Goal: Information Seeking & Learning: Learn about a topic

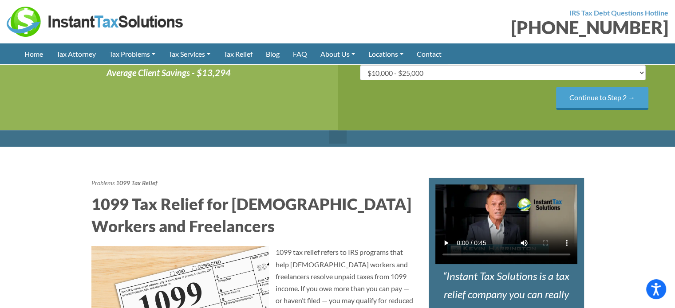
click at [341, 140] on link at bounding box center [338, 136] width 18 height 13
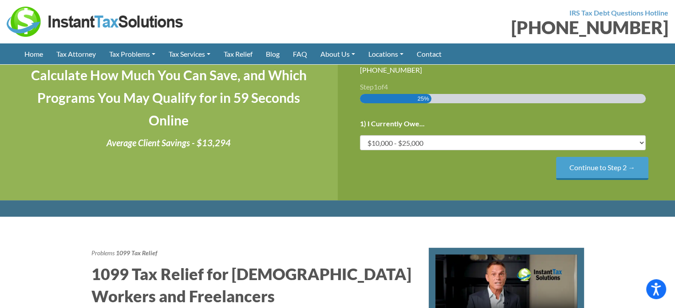
scroll to position [266, 0]
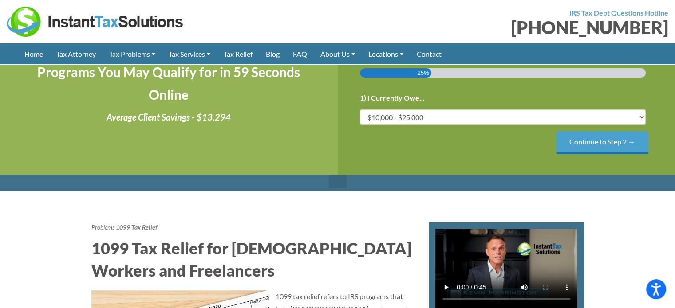
click at [342, 182] on link at bounding box center [338, 181] width 18 height 13
click at [590, 145] on input "Continue to Step 2 →" at bounding box center [602, 142] width 92 height 23
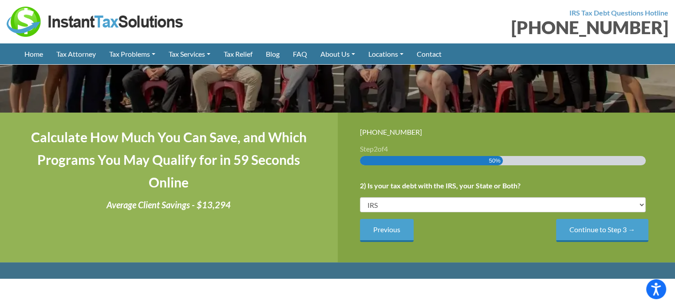
scroll to position [177, 0]
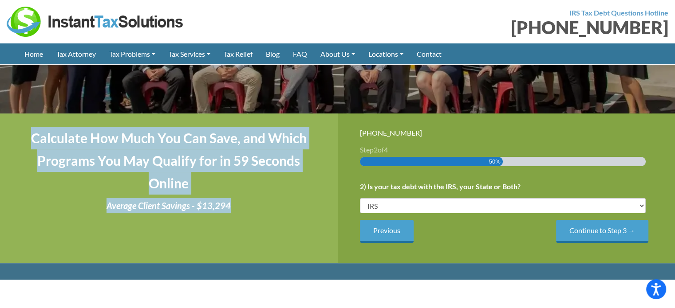
drag, startPoint x: 28, startPoint y: 138, endPoint x: 303, endPoint y: 207, distance: 283.8
click at [303, 207] on div "Calculate How Much You Can Save, and Which Programs You May Qualify for in 59 S…" at bounding box center [169, 189] width 338 height 150
click at [280, 209] on p "Average Client Savings - $13,294" at bounding box center [168, 205] width 293 height 15
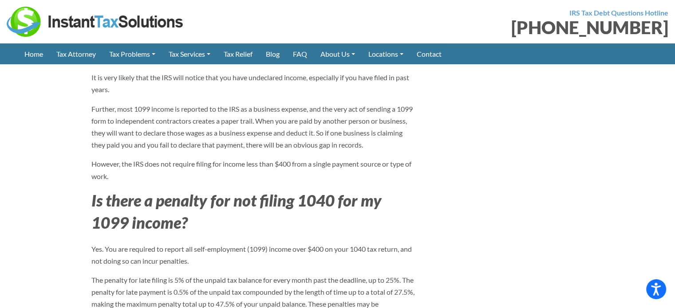
scroll to position [2396, 0]
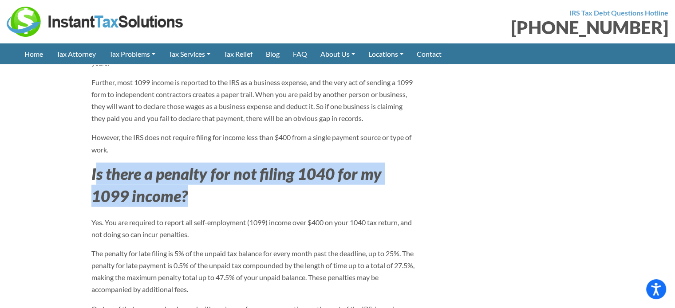
drag, startPoint x: 94, startPoint y: 99, endPoint x: 189, endPoint y: 125, distance: 99.2
click at [189, 163] on h2 "Is there a penalty for not filing 1040 for my 1099 income?" at bounding box center [253, 185] width 324 height 45
click at [200, 163] on h2 "Is there a penalty for not filing 1040 for my 1099 income?" at bounding box center [253, 185] width 324 height 45
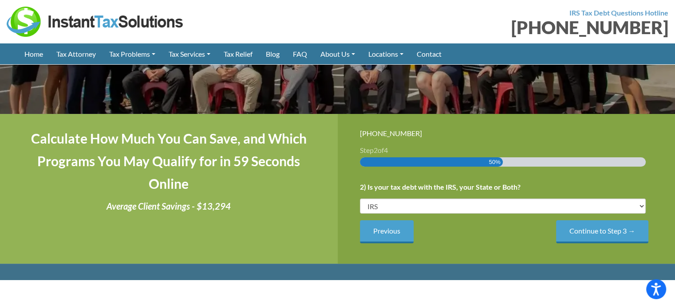
scroll to position [177, 0]
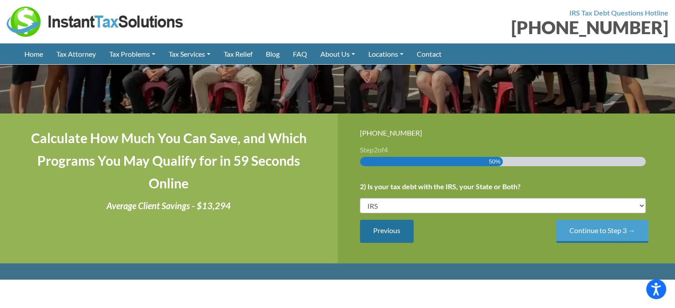
click at [383, 232] on input "Previous" at bounding box center [387, 231] width 54 height 23
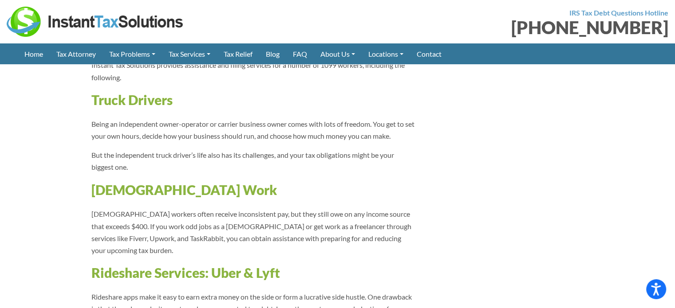
scroll to position [1553, 0]
